Goal: Navigation & Orientation: Find specific page/section

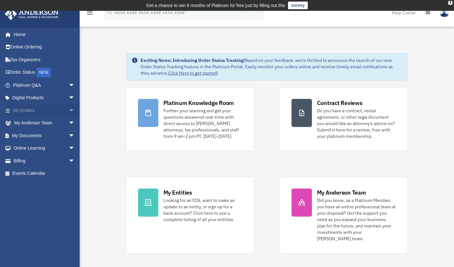
click at [35, 108] on link "My Entities arrow_drop_down" at bounding box center [44, 110] width 80 height 13
click at [69, 110] on span "arrow_drop_down" at bounding box center [75, 110] width 13 height 13
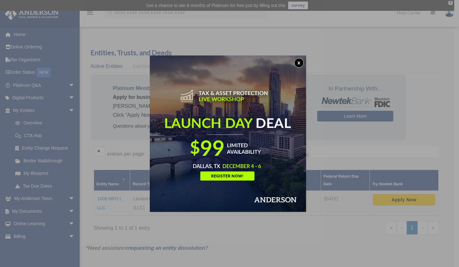
click at [304, 60] on button "x" at bounding box center [299, 63] width 10 height 10
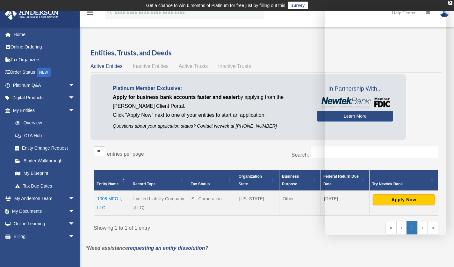
drag, startPoint x: 242, startPoint y: 153, endPoint x: 222, endPoint y: 154, distance: 20.1
click at [222, 154] on div "** ** ** *** entries per page" at bounding box center [178, 154] width 168 height 16
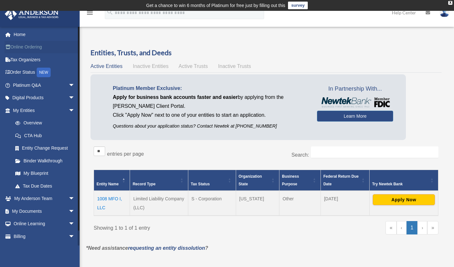
click at [33, 44] on link "Online Ordering" at bounding box center [44, 47] width 80 height 13
